Goal: Task Accomplishment & Management: Manage account settings

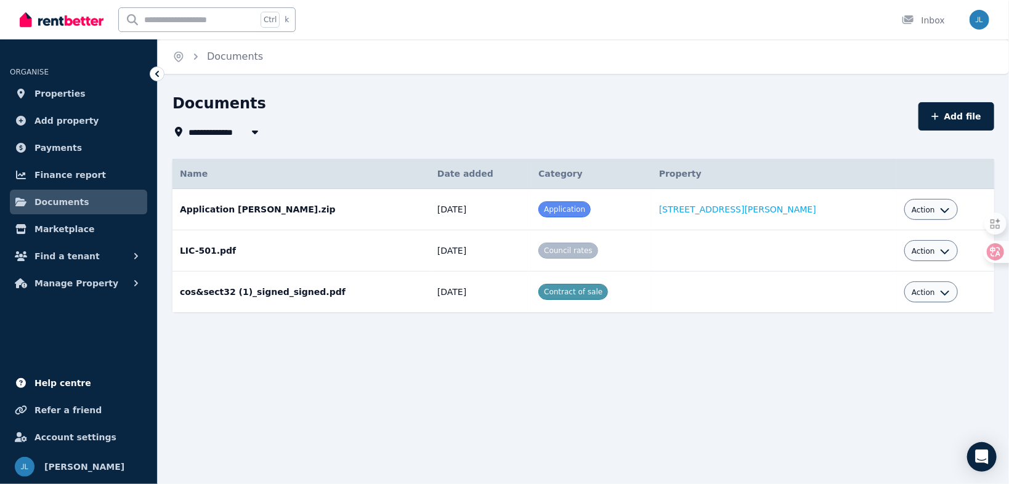
click at [84, 381] on span "Help centre" at bounding box center [62, 383] width 57 height 15
click at [86, 86] on link "Properties" at bounding box center [78, 93] width 137 height 25
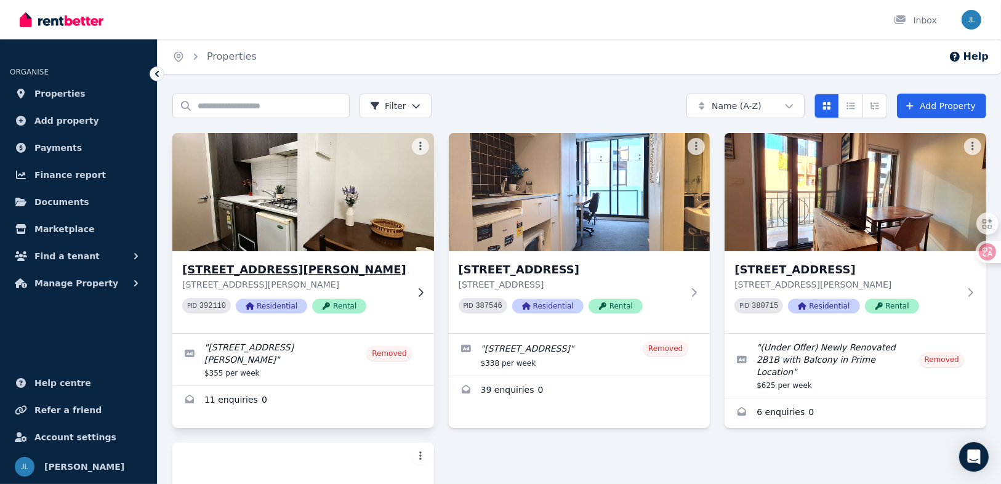
scroll to position [49, 0]
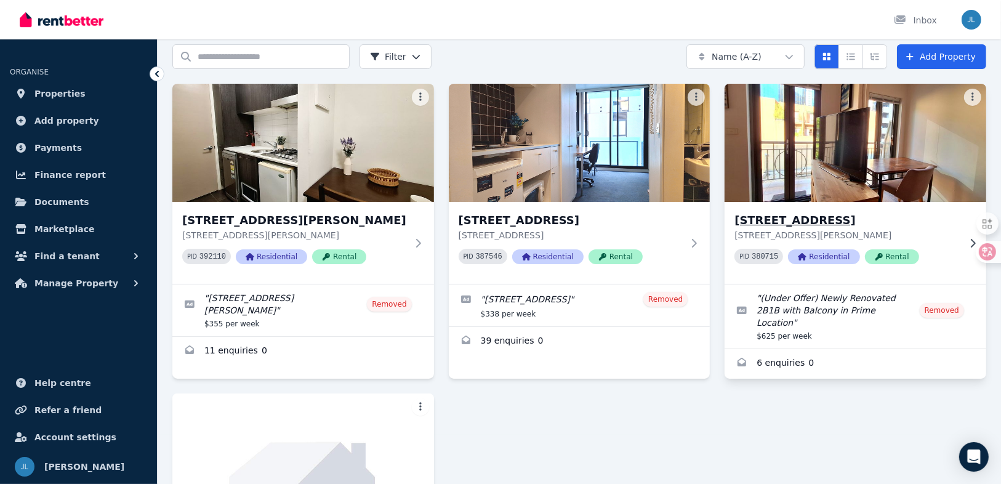
click at [940, 219] on h3 "[STREET_ADDRESS]" at bounding box center [847, 220] width 225 height 17
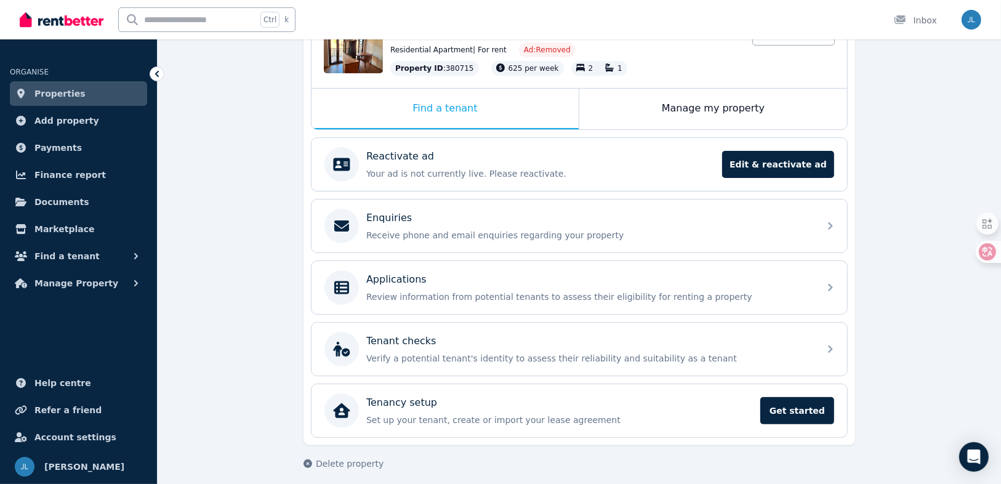
scroll to position [160, 0]
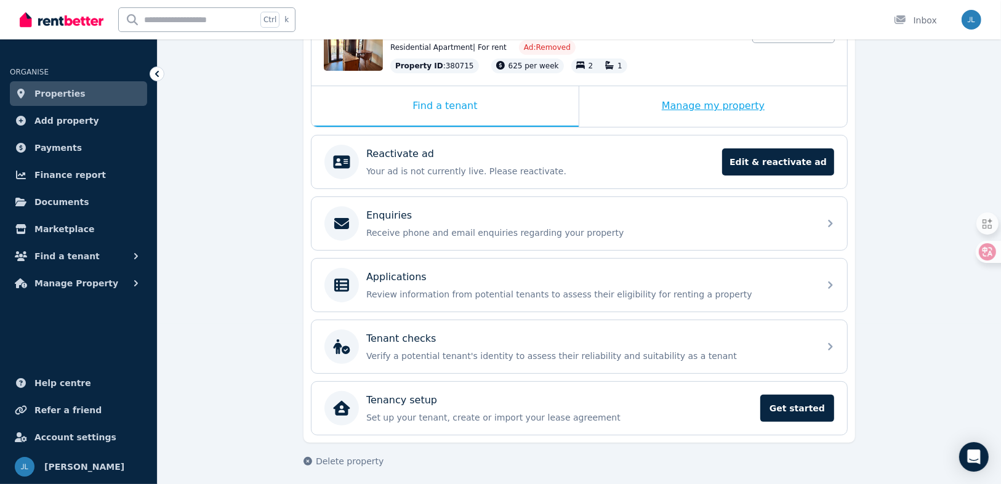
click at [674, 88] on div "Manage my property" at bounding box center [714, 106] width 268 height 41
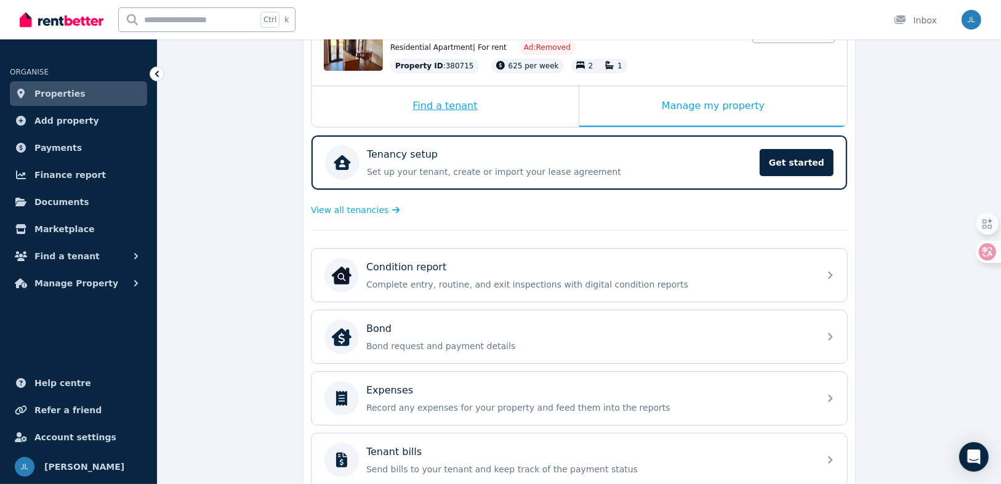
click at [466, 96] on div "Find a tenant" at bounding box center [445, 106] width 267 height 41
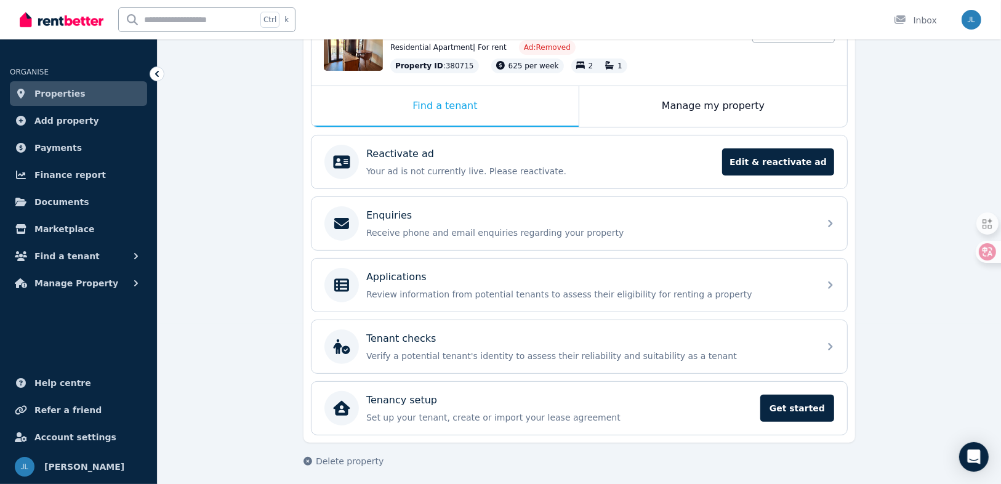
click at [241, 225] on div "**********" at bounding box center [580, 211] width 844 height 556
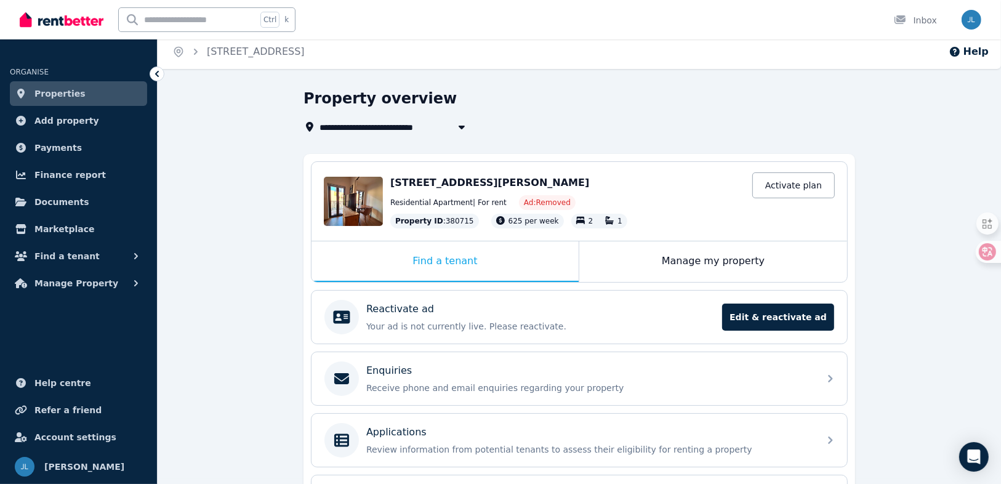
scroll to position [0, 0]
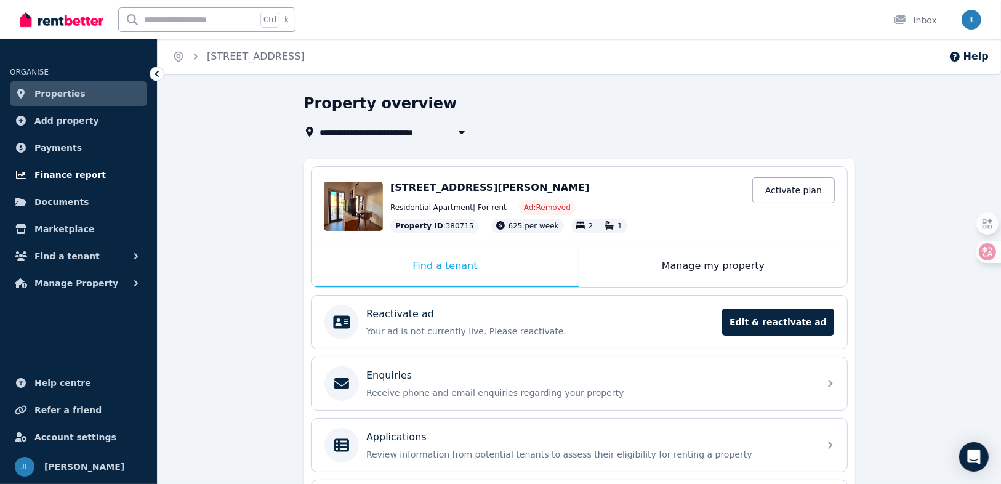
click at [70, 168] on span "Finance report" at bounding box center [69, 175] width 71 height 15
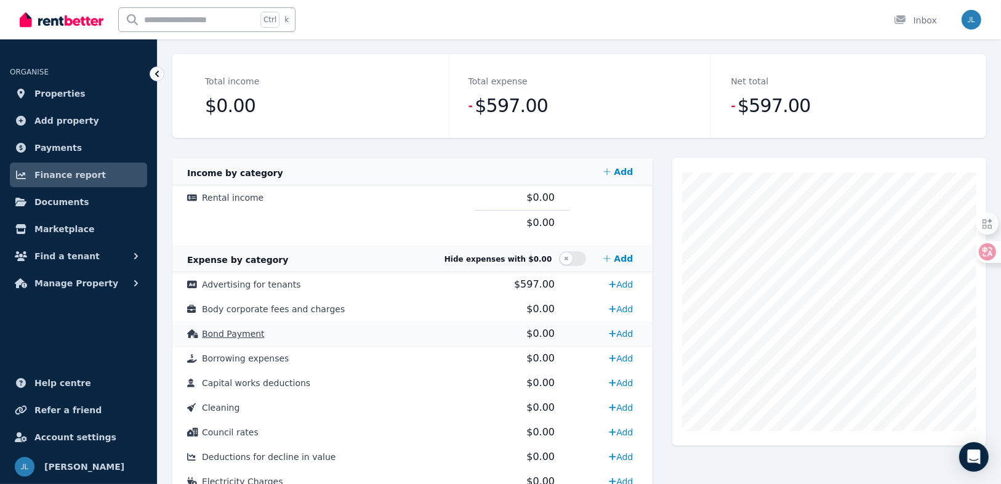
scroll to position [197, 0]
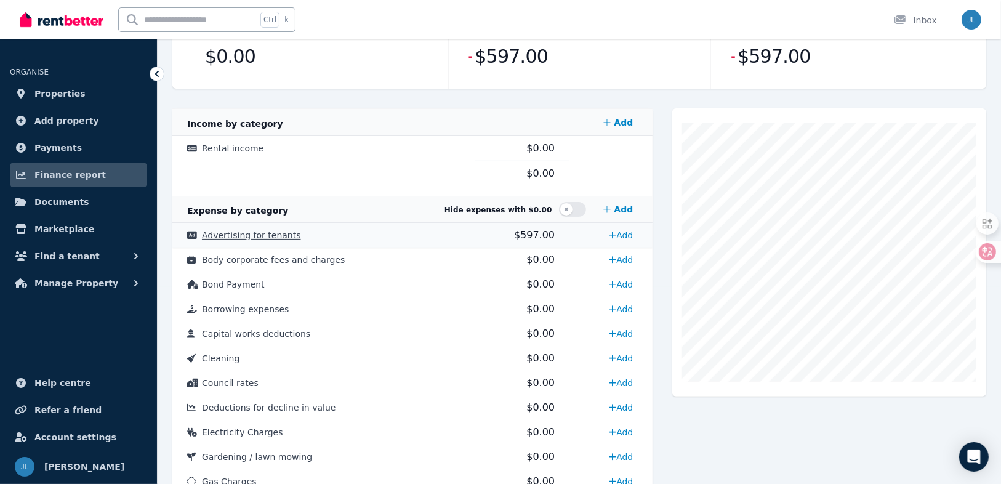
click at [493, 233] on td "$597.00" at bounding box center [522, 235] width 94 height 25
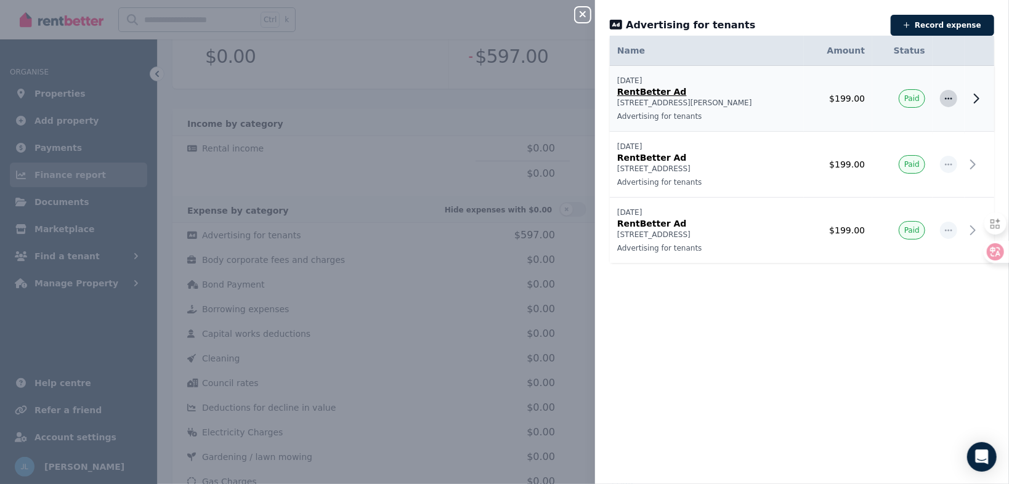
click at [943, 95] on icon "button" at bounding box center [948, 98] width 10 height 9
click at [971, 97] on icon at bounding box center [976, 98] width 15 height 15
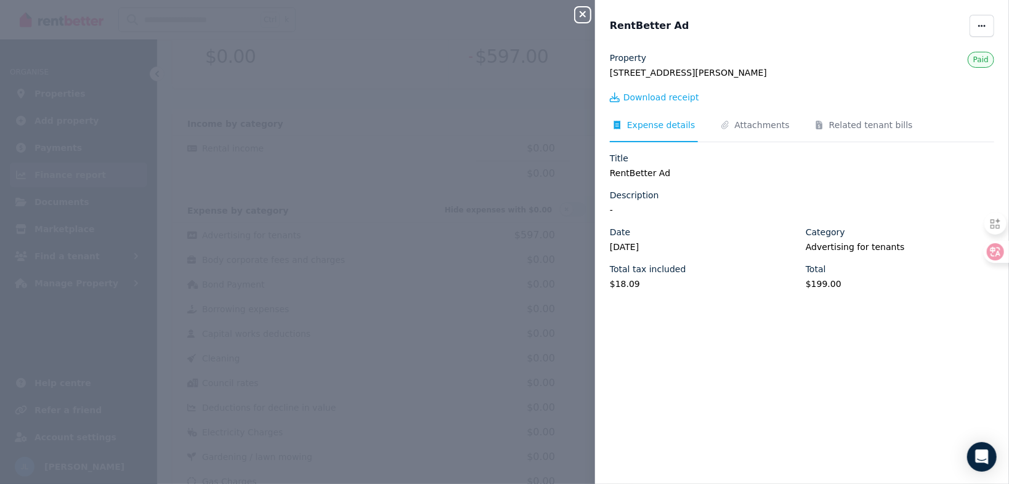
click at [770, 110] on div "Property [STREET_ADDRESS][PERSON_NAME] Download receipt Expense details Attachm…" at bounding box center [802, 176] width 384 height 248
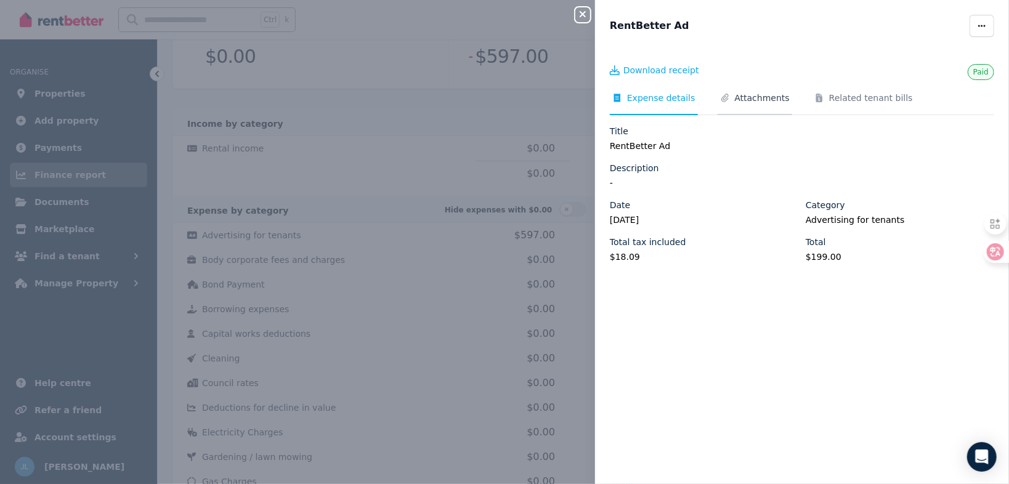
click at [741, 101] on span "Attachments" at bounding box center [762, 98] width 55 height 12
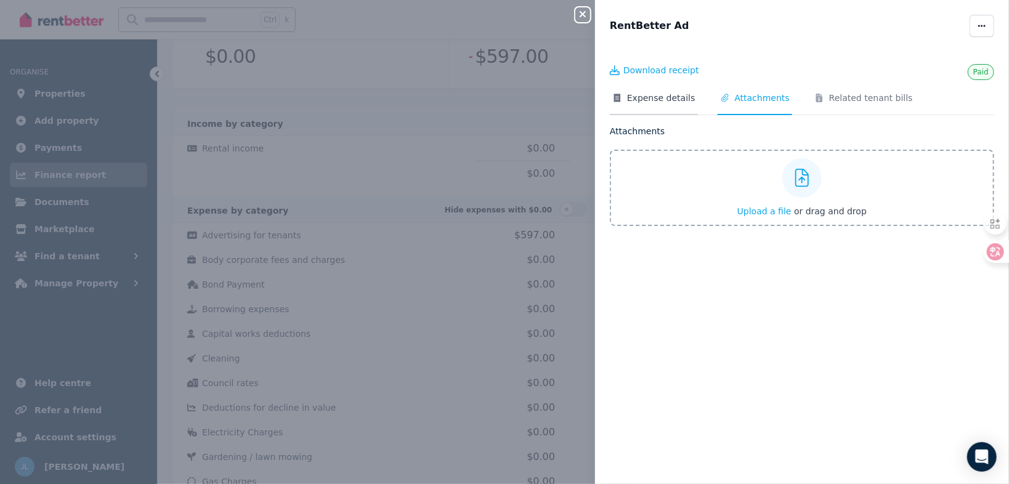
click at [658, 100] on span "Expense details" at bounding box center [661, 98] width 68 height 12
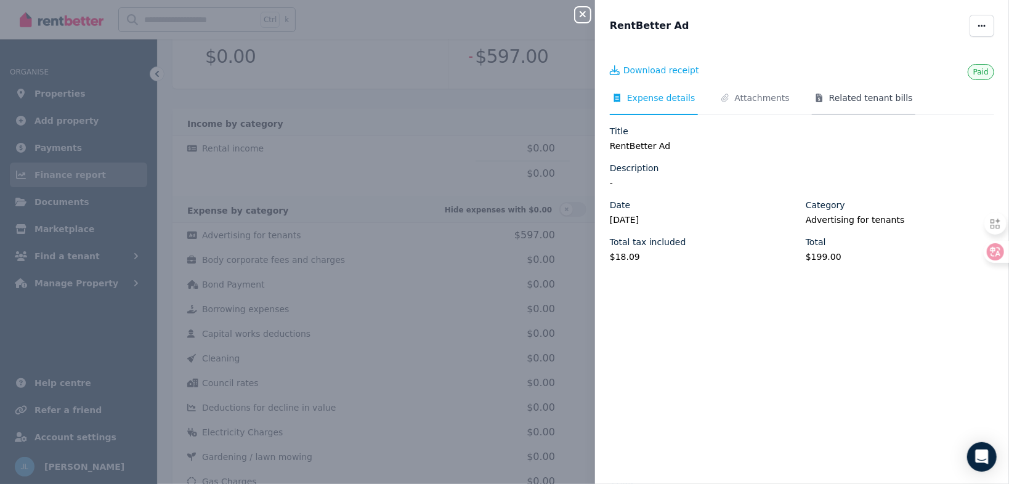
click at [838, 103] on span "Related tenant bills" at bounding box center [871, 98] width 84 height 12
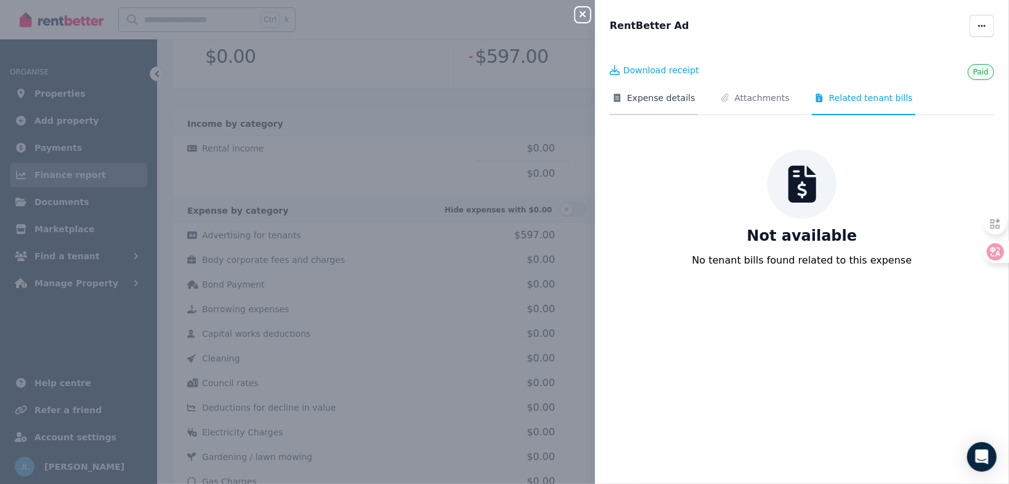
click at [657, 109] on span "Expense details" at bounding box center [654, 103] width 88 height 23
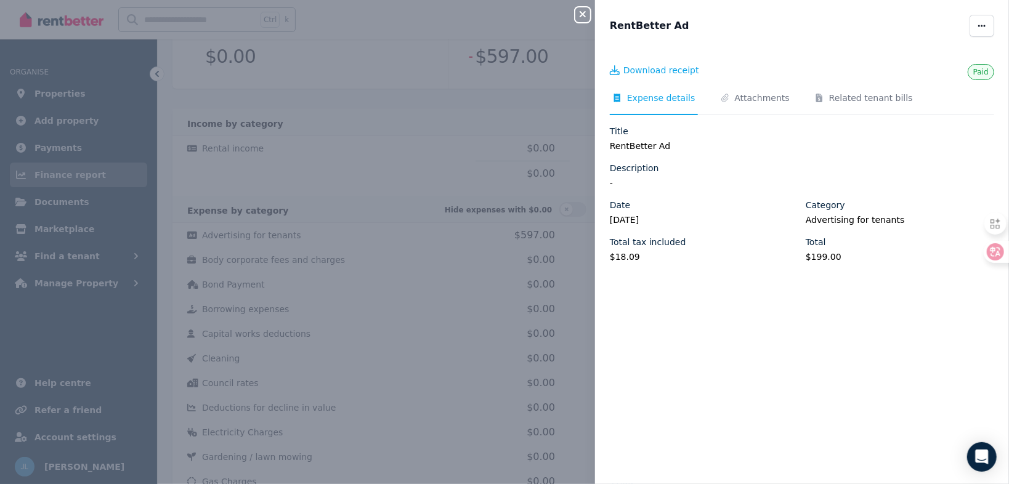
click at [445, 184] on div "Close panel RentBetter Ad Paid Download receipt Expense details Attachments Rel…" at bounding box center [504, 242] width 1009 height 484
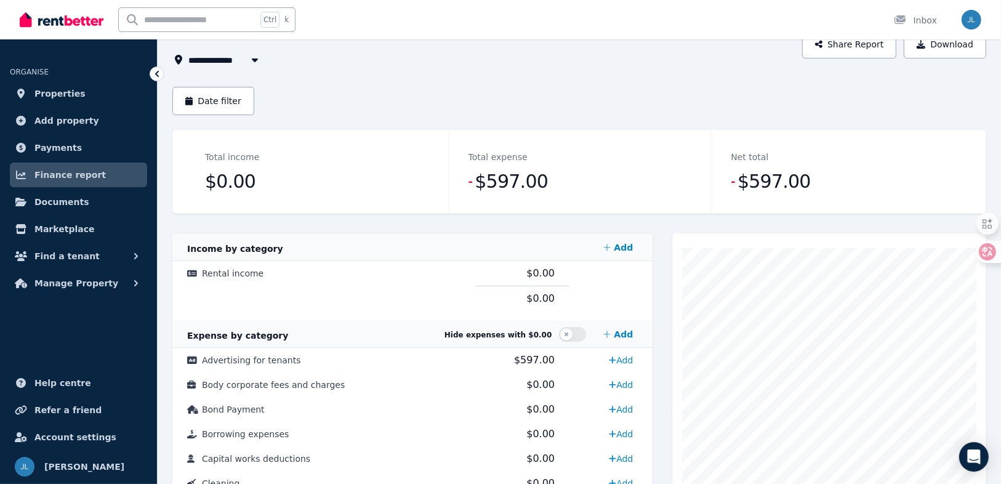
scroll to position [49, 0]
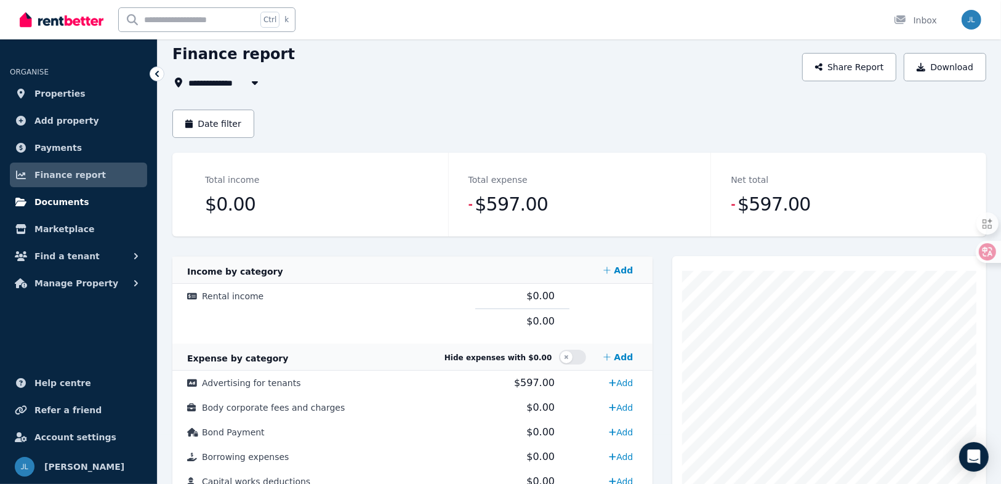
click at [62, 208] on span "Documents" at bounding box center [61, 202] width 55 height 15
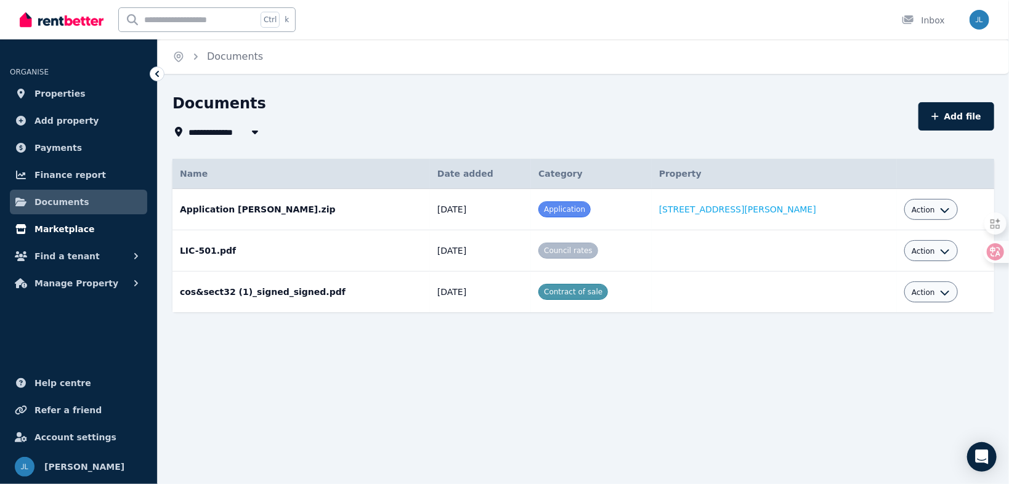
click at [41, 239] on link "Marketplace" at bounding box center [78, 229] width 137 height 25
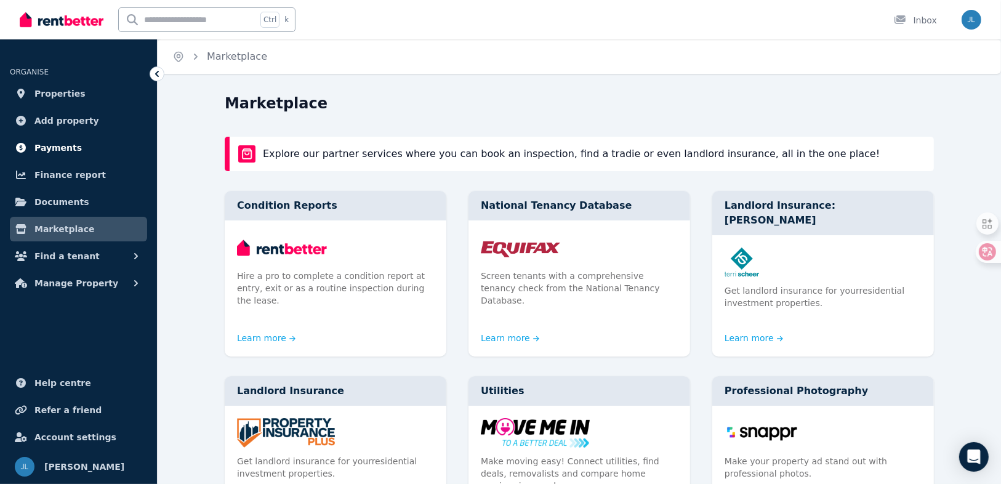
click at [59, 156] on link "Payments" at bounding box center [78, 147] width 137 height 25
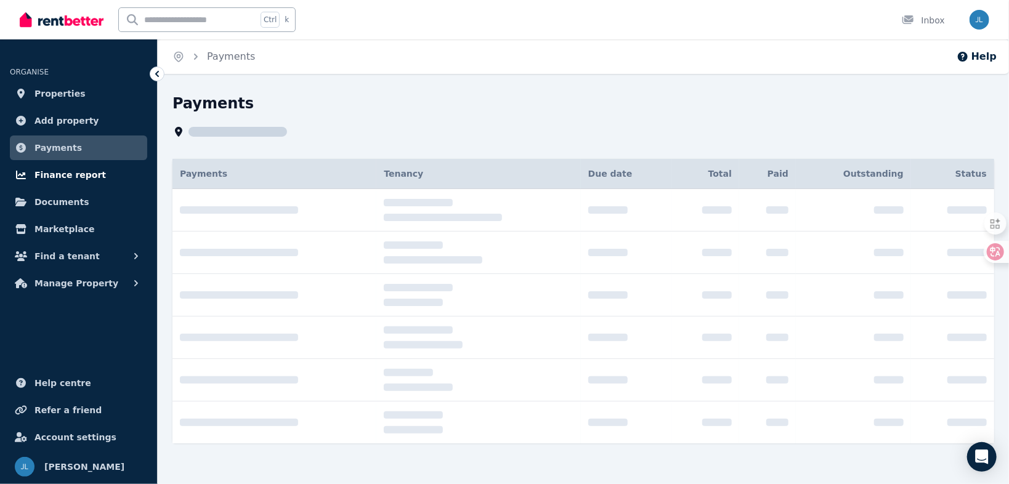
click at [63, 178] on span "Finance report" at bounding box center [69, 175] width 71 height 15
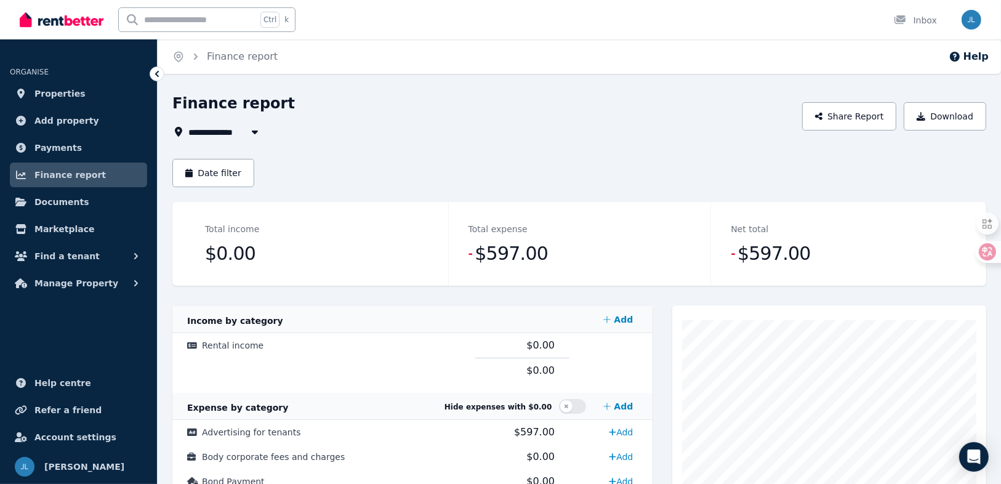
click at [334, 220] on div "Total income $0.00" at bounding box center [316, 244] width 263 height 84
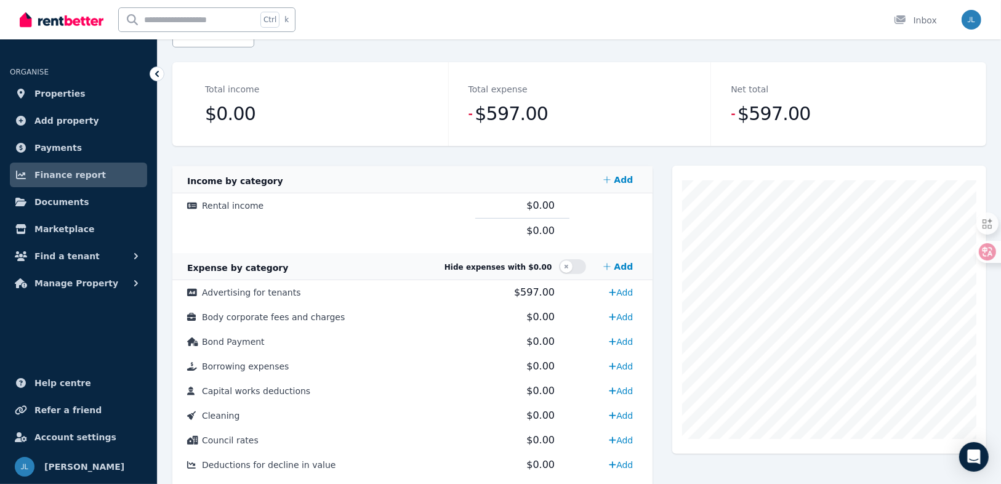
scroll to position [49, 0]
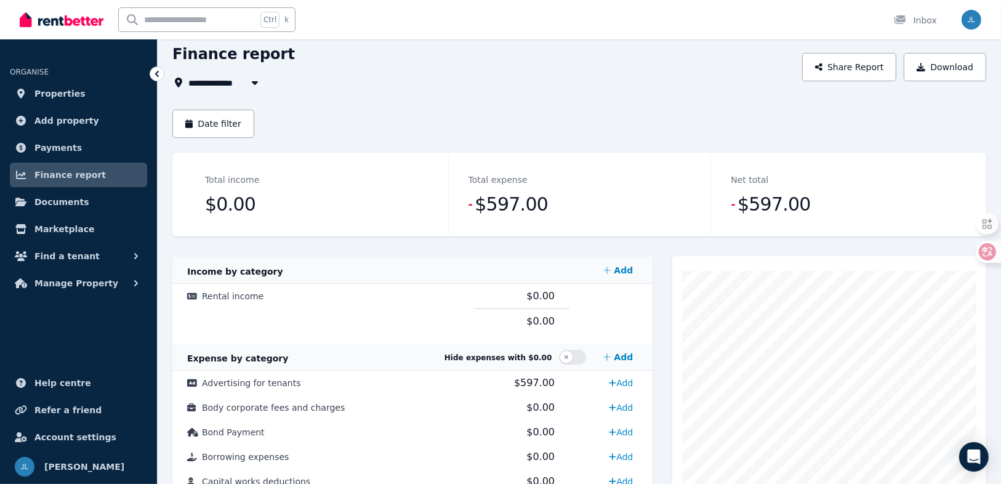
click at [496, 195] on span "$597.00" at bounding box center [511, 204] width 73 height 25
click at [490, 203] on span "$597.00" at bounding box center [511, 204] width 73 height 25
click at [115, 284] on button "Manage Property" at bounding box center [78, 283] width 137 height 25
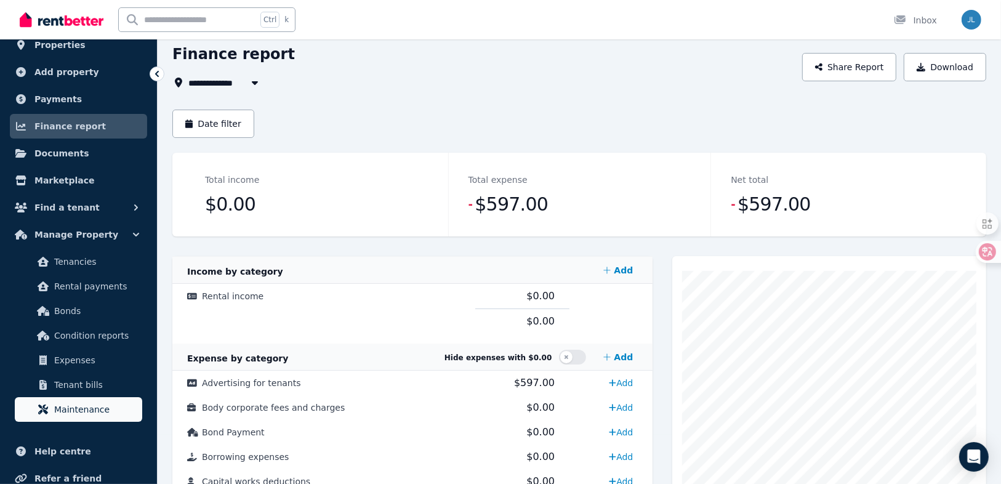
scroll to position [116, 0]
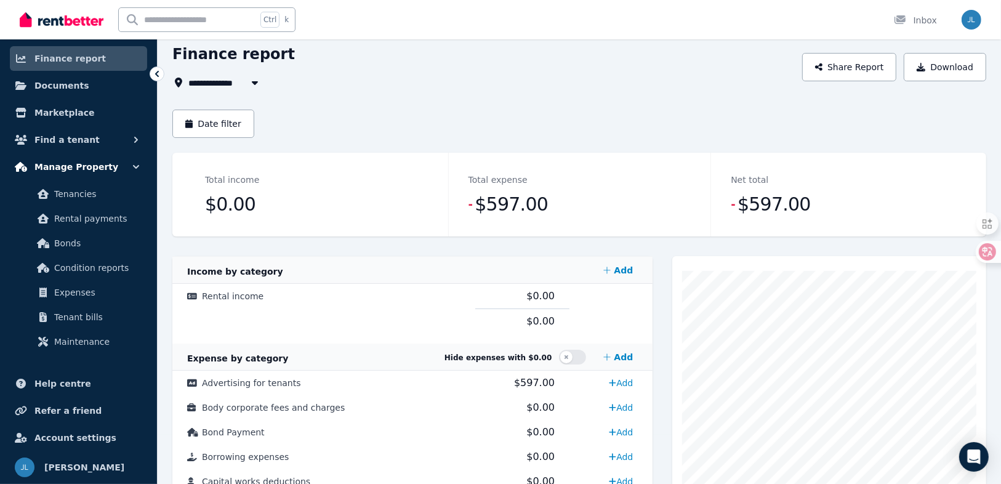
click at [121, 168] on button "Manage Property" at bounding box center [78, 167] width 137 height 25
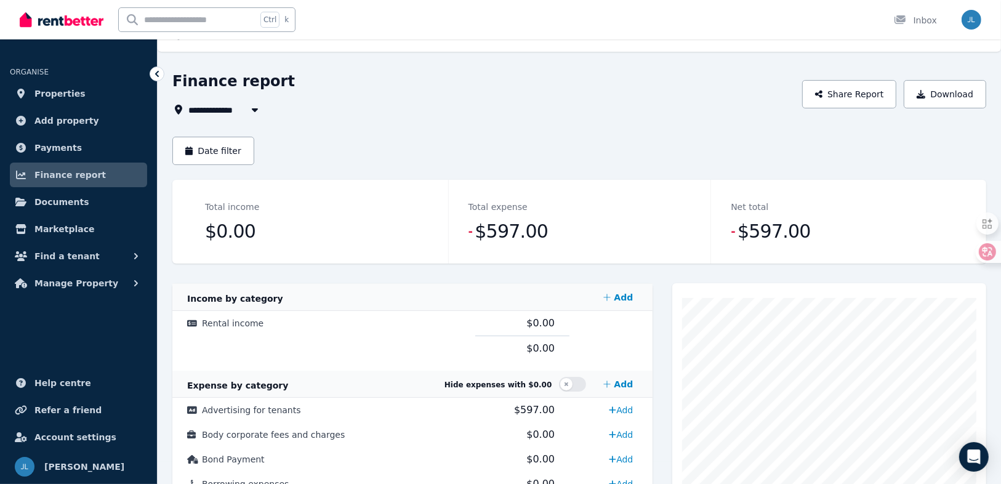
scroll to position [0, 0]
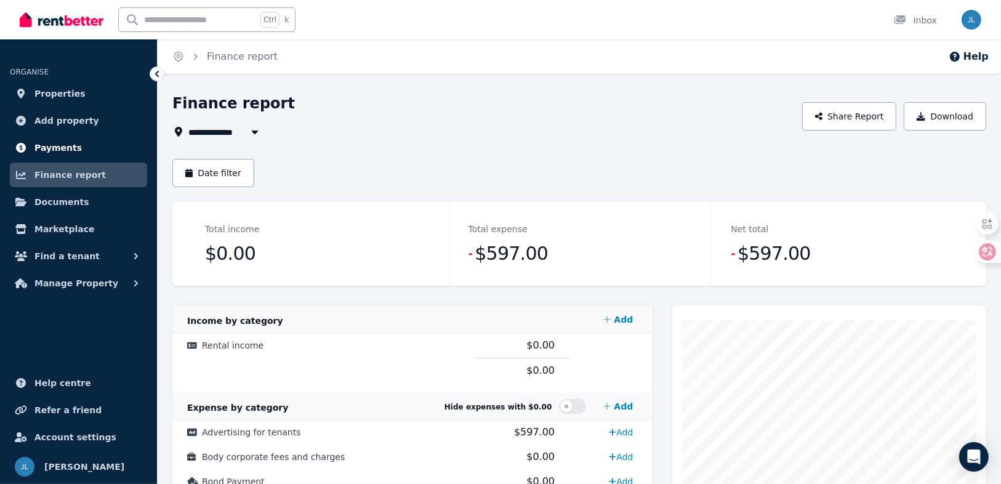
click at [78, 143] on link "Payments" at bounding box center [78, 147] width 137 height 25
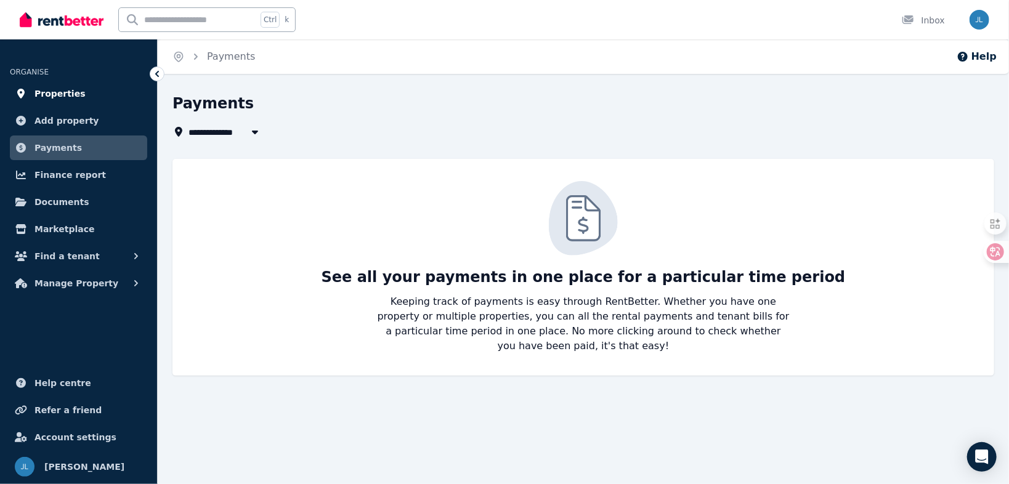
click at [76, 94] on span "Properties" at bounding box center [59, 93] width 51 height 15
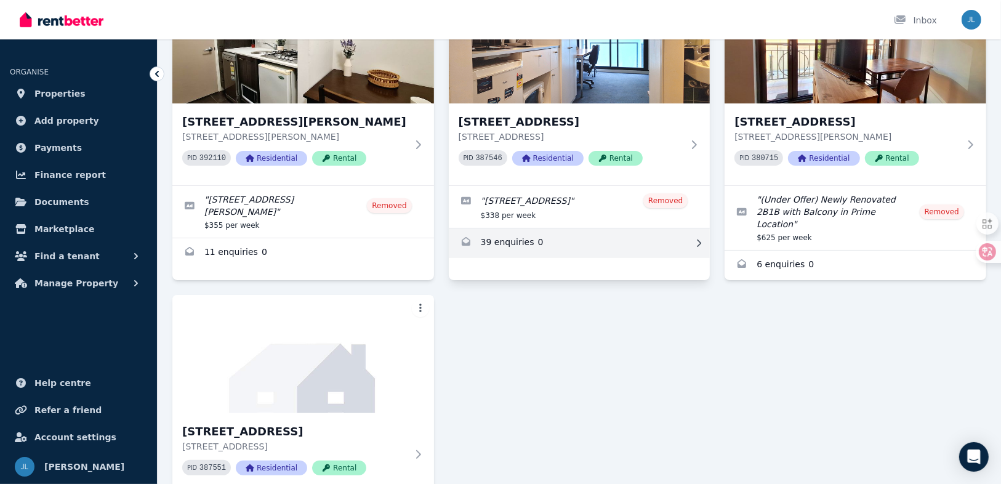
scroll to position [99, 0]
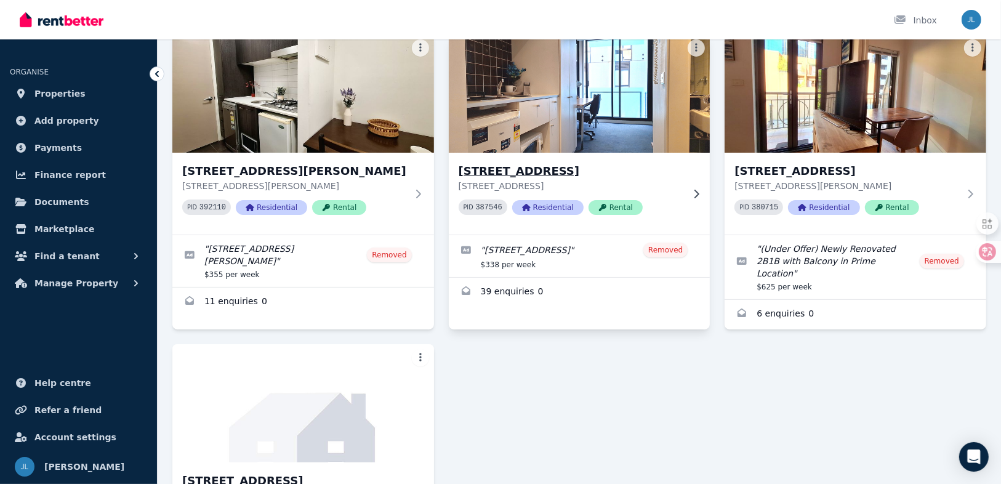
click at [648, 193] on div "[STREET_ADDRESS][GEOGRAPHIC_DATA][STREET_ADDRESS] PID 387546 Resident ial Rental" at bounding box center [571, 194] width 225 height 62
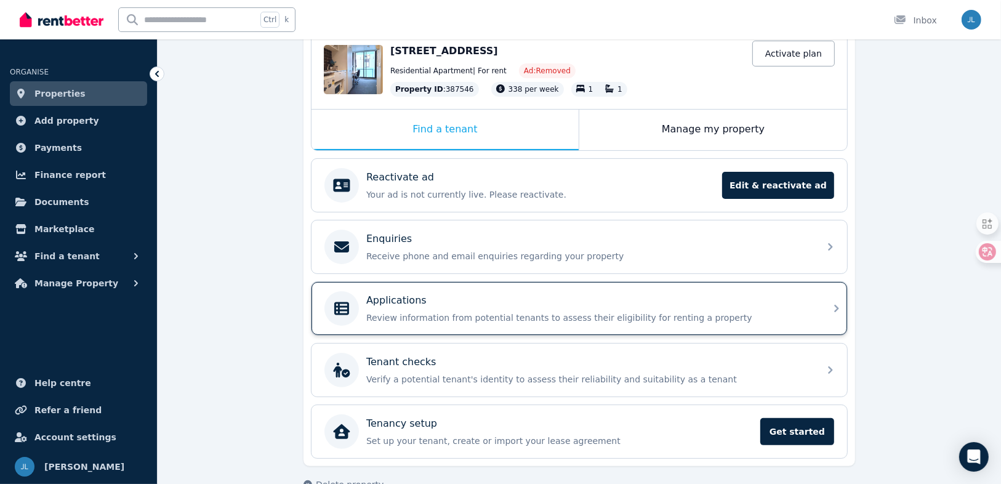
scroll to position [111, 0]
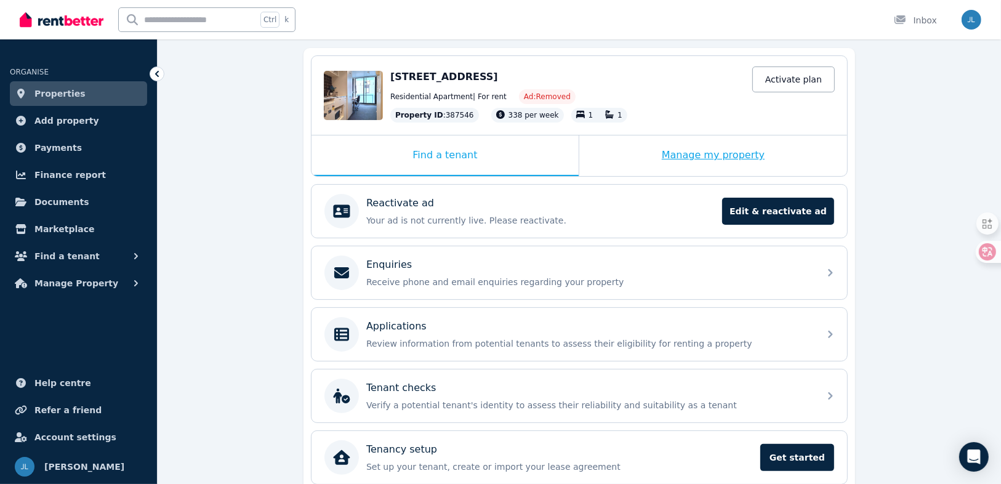
click at [700, 161] on div "Manage my property" at bounding box center [714, 155] width 268 height 41
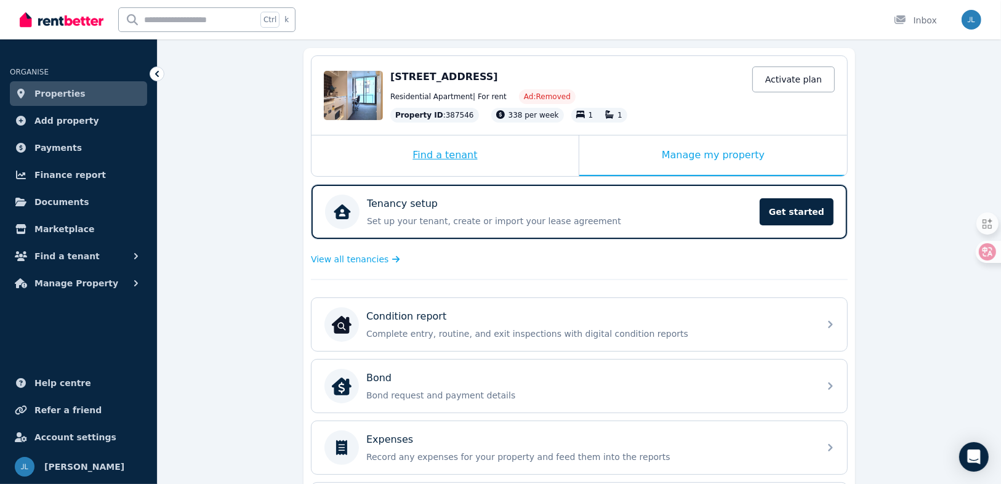
click at [497, 158] on div "Find a tenant" at bounding box center [445, 155] width 267 height 41
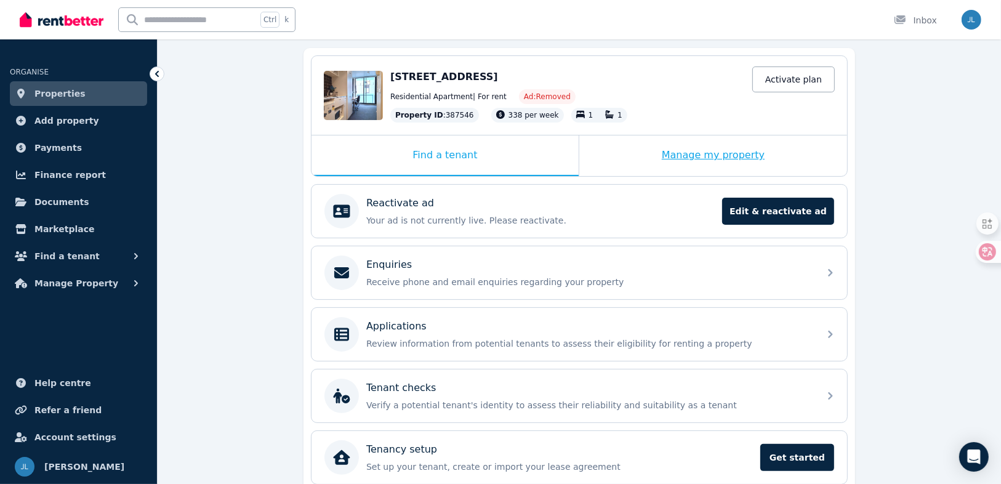
click at [679, 155] on div "Manage my property" at bounding box center [714, 155] width 268 height 41
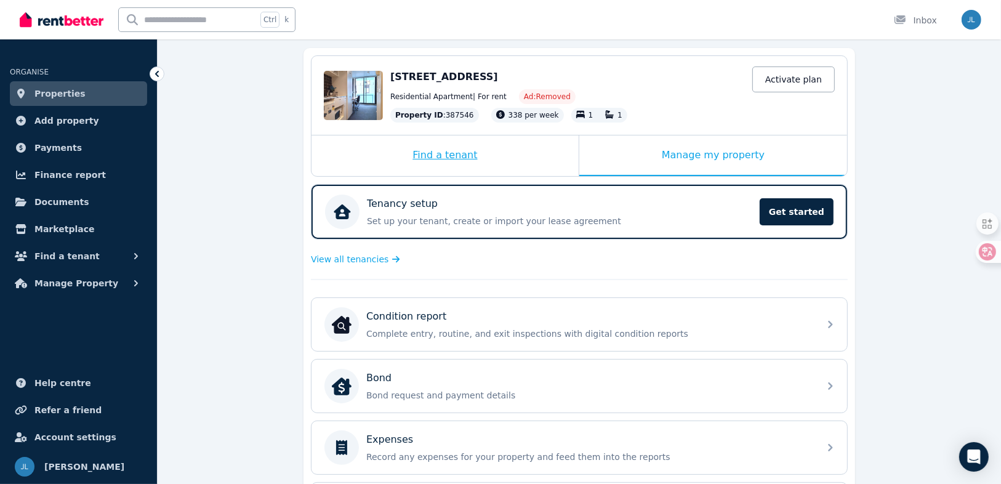
click at [515, 153] on div "Find a tenant" at bounding box center [445, 155] width 267 height 41
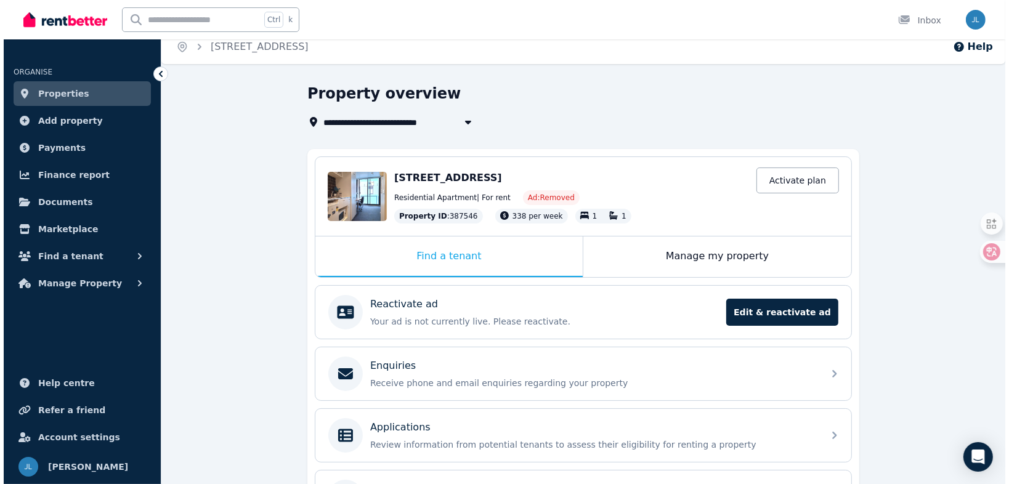
scroll to position [0, 0]
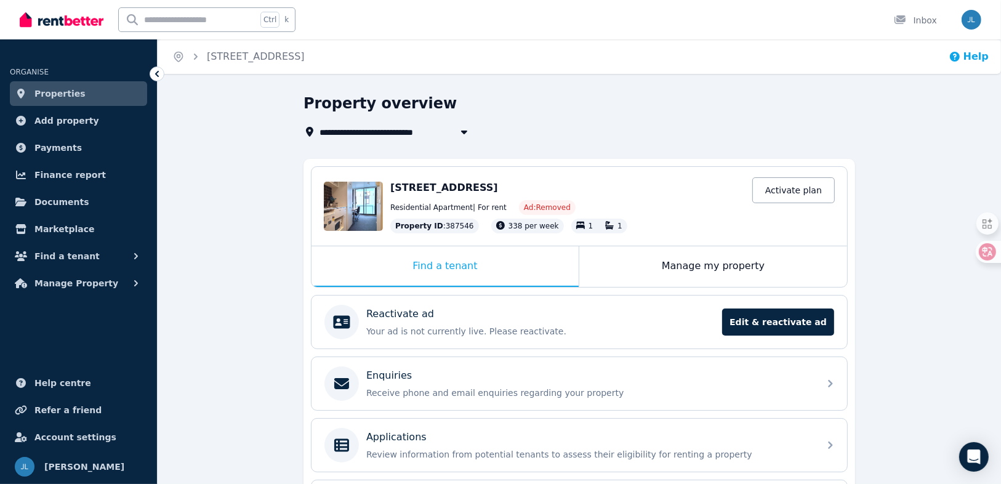
click at [976, 61] on button "Help" at bounding box center [969, 56] width 40 height 15
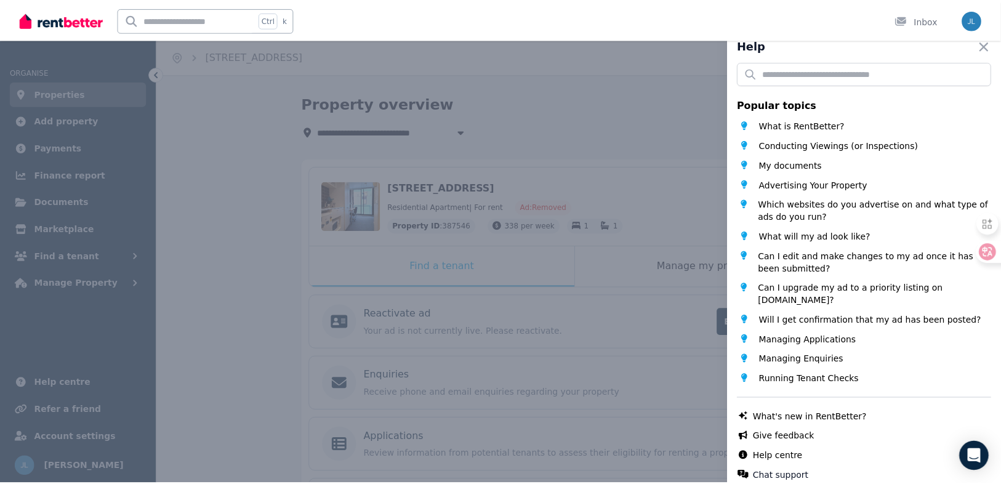
scroll to position [22, 0]
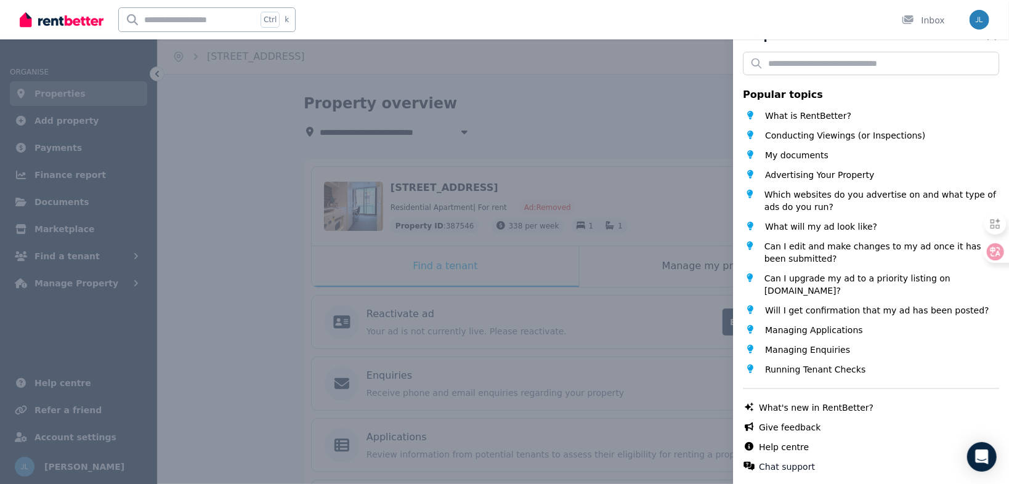
click at [590, 132] on div "Help Close panel Popular topics What is RentBetter? Conducting Viewings (or Ins…" at bounding box center [504, 242] width 1009 height 484
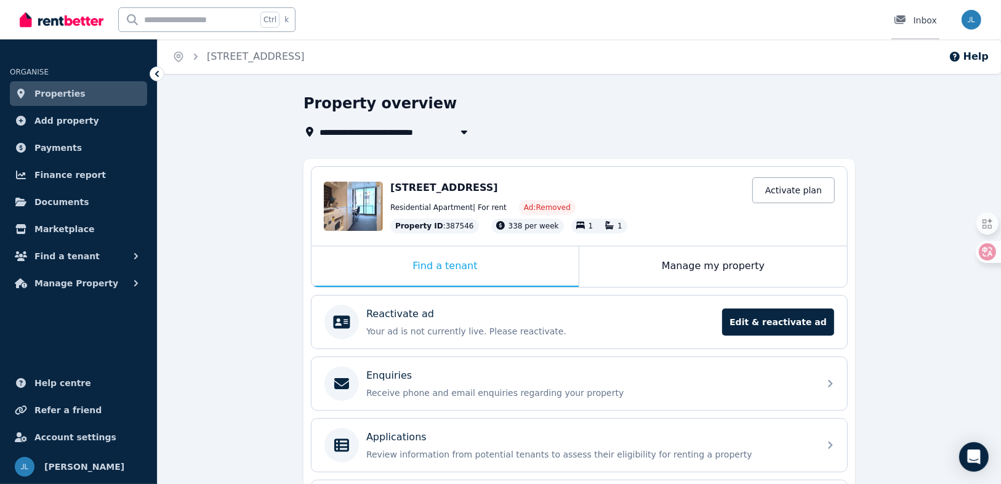
click at [920, 29] on link "Inbox" at bounding box center [916, 19] width 48 height 39
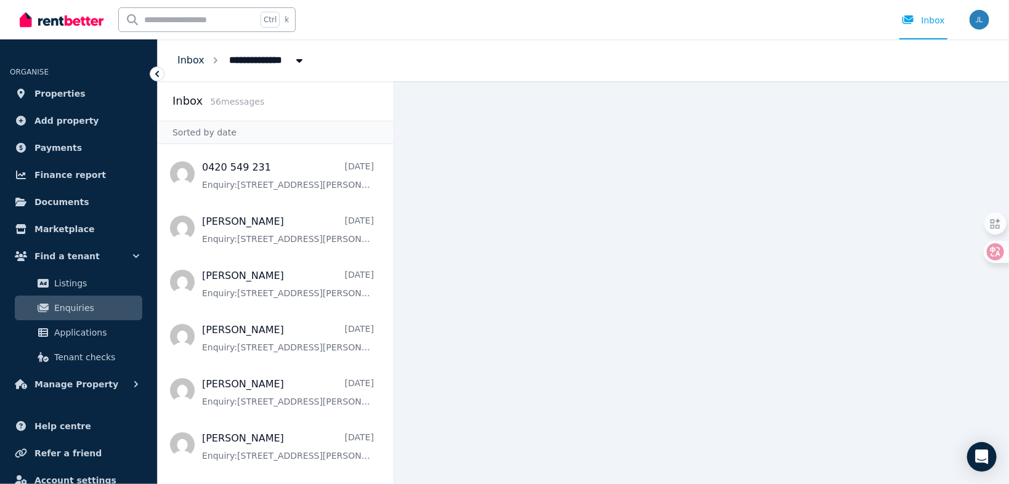
click at [191, 63] on link "Inbox" at bounding box center [190, 60] width 27 height 12
click at [53, 98] on span "Properties" at bounding box center [59, 93] width 51 height 15
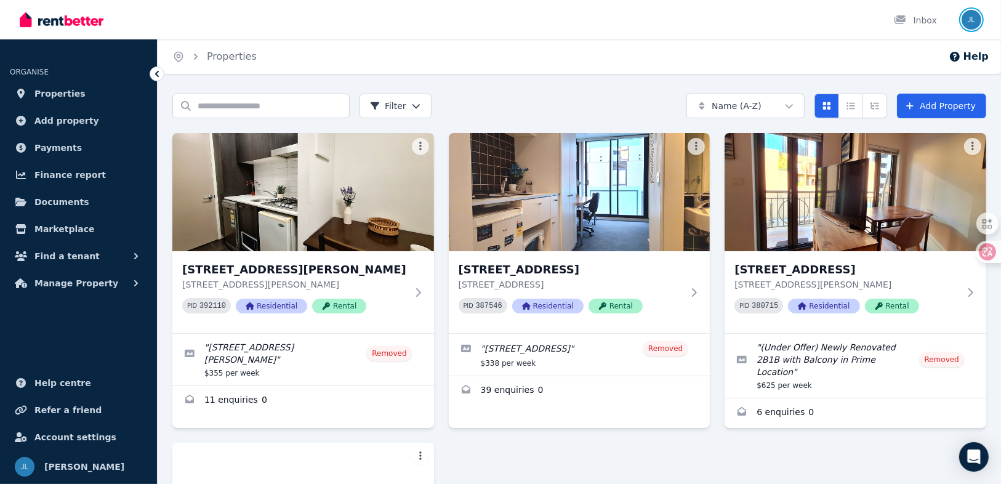
click at [975, 23] on img "button" at bounding box center [972, 20] width 20 height 20
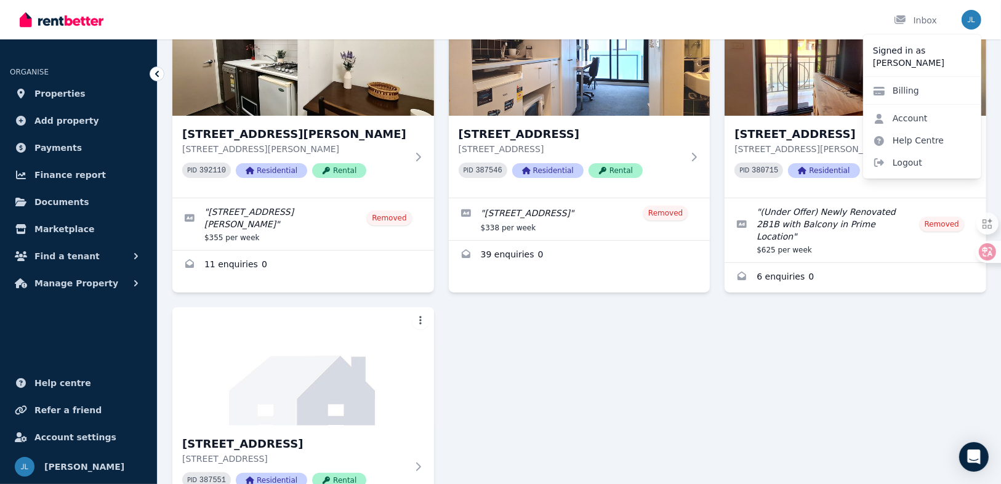
scroll to position [148, 0]
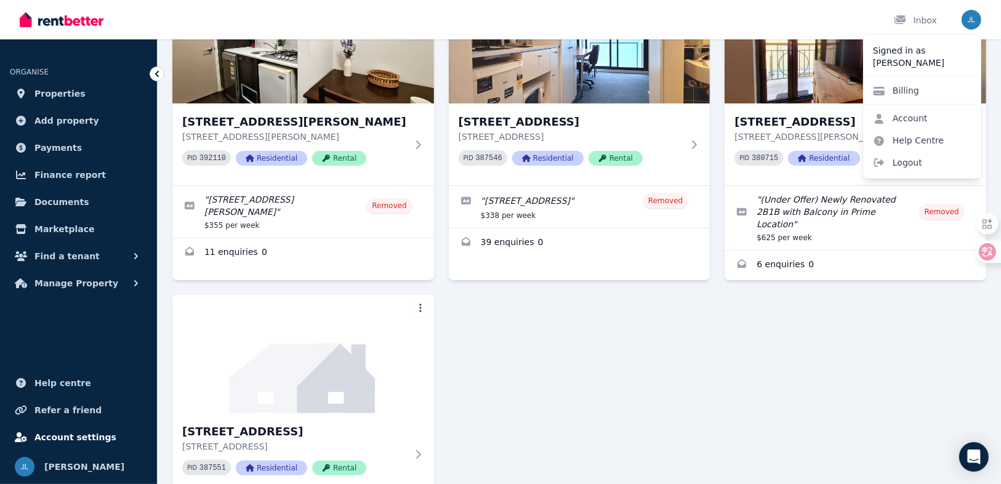
click at [96, 443] on span "Account settings" at bounding box center [75, 437] width 82 height 15
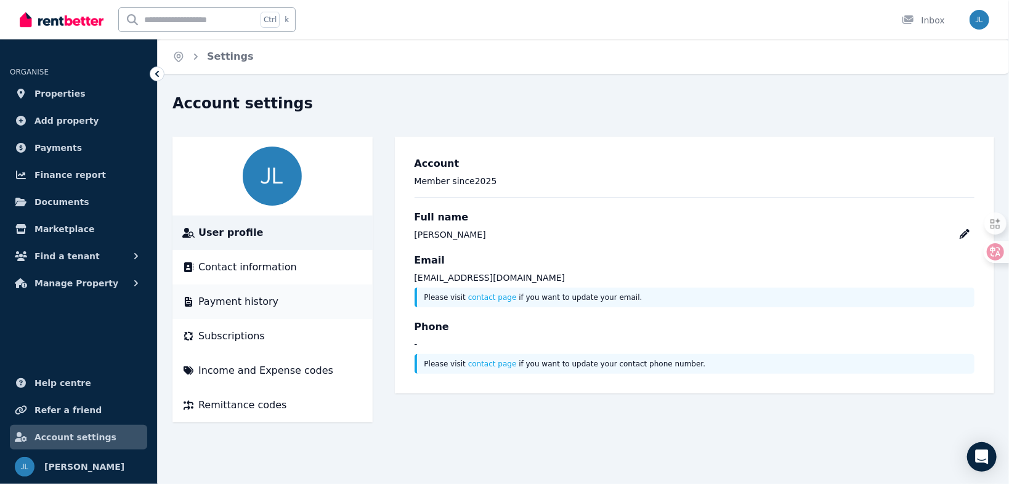
click at [289, 308] on div "Payment history" at bounding box center [272, 301] width 180 height 15
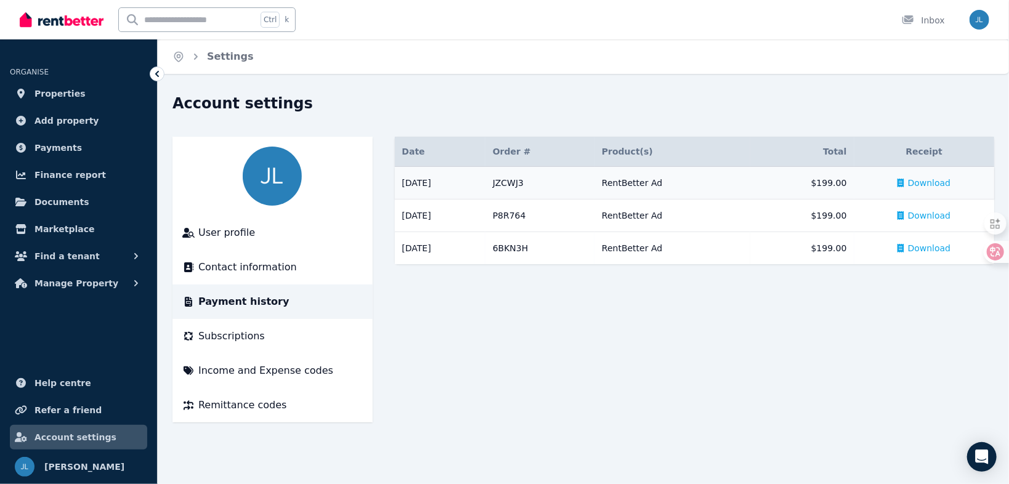
click at [928, 179] on span "Download" at bounding box center [929, 183] width 43 height 12
click at [942, 212] on span "Download" at bounding box center [929, 215] width 43 height 12
click at [931, 248] on span "Download" at bounding box center [929, 248] width 43 height 12
